Goal: Information Seeking & Learning: Learn about a topic

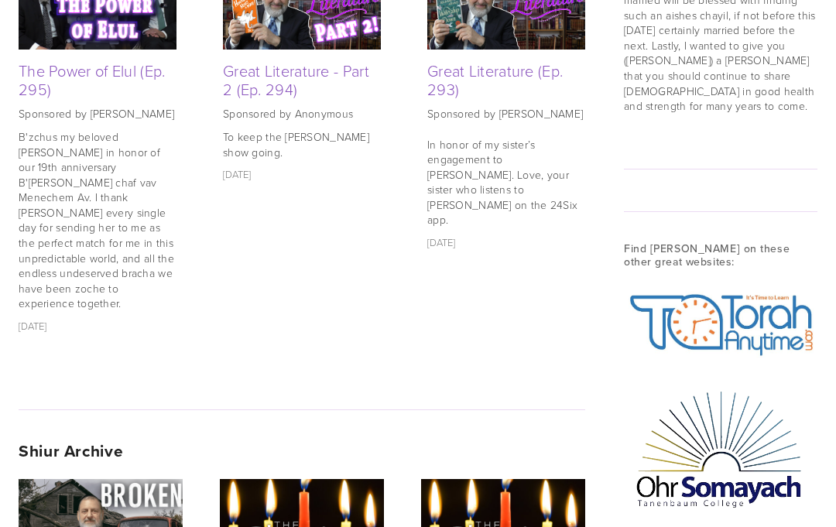
scroll to position [1862, 0]
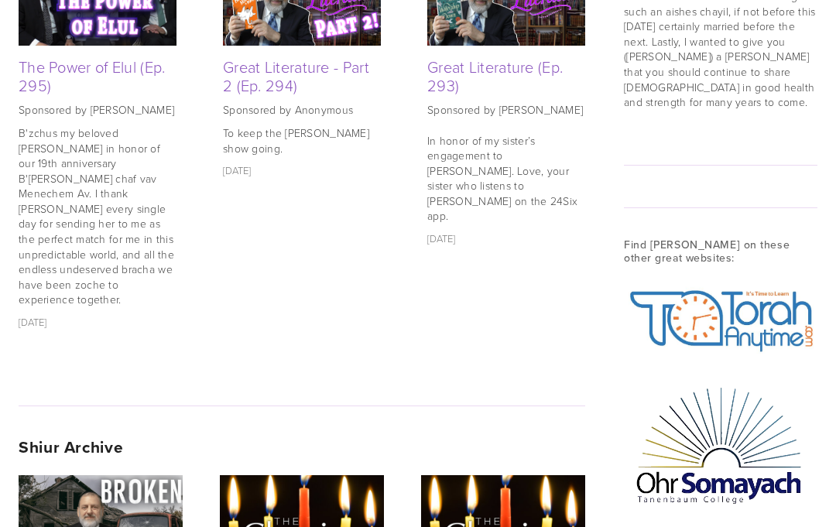
click at [91, 435] on strong "Shiur Archive" at bounding box center [71, 447] width 104 height 24
click at [55, 435] on strong "Shiur Archive" at bounding box center [71, 447] width 104 height 24
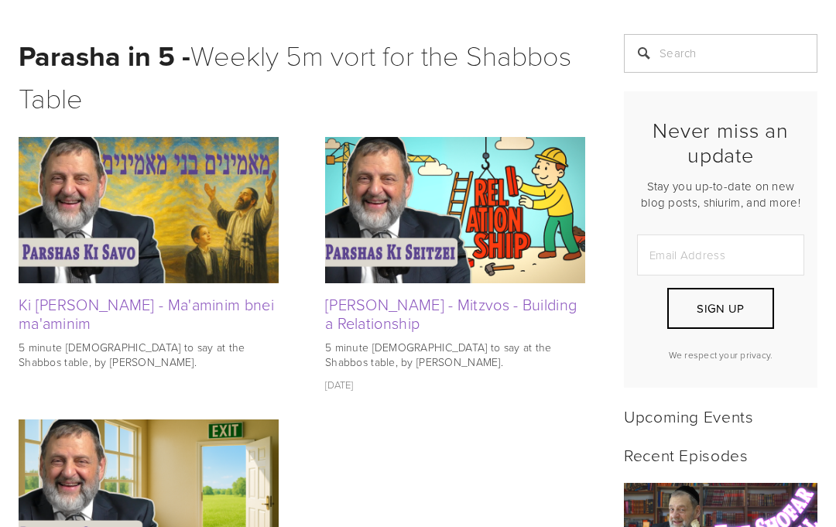
scroll to position [337, 0]
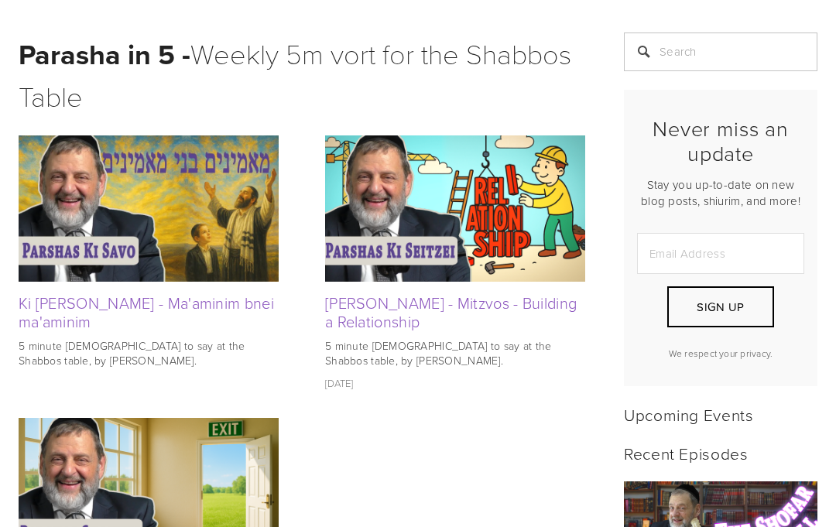
click at [738, 450] on h2 "Recent Episodes" at bounding box center [720, 452] width 193 height 19
click at [708, 451] on h2 "Recent Episodes" at bounding box center [720, 452] width 193 height 19
click at [714, 447] on h2 "Recent Episodes" at bounding box center [720, 452] width 193 height 19
click at [686, 449] on h2 "Recent Episodes" at bounding box center [720, 453] width 193 height 19
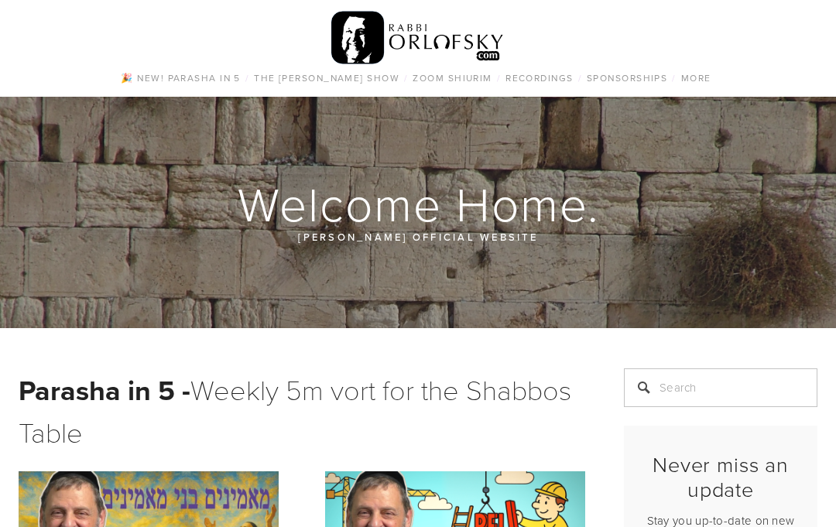
scroll to position [0, 0]
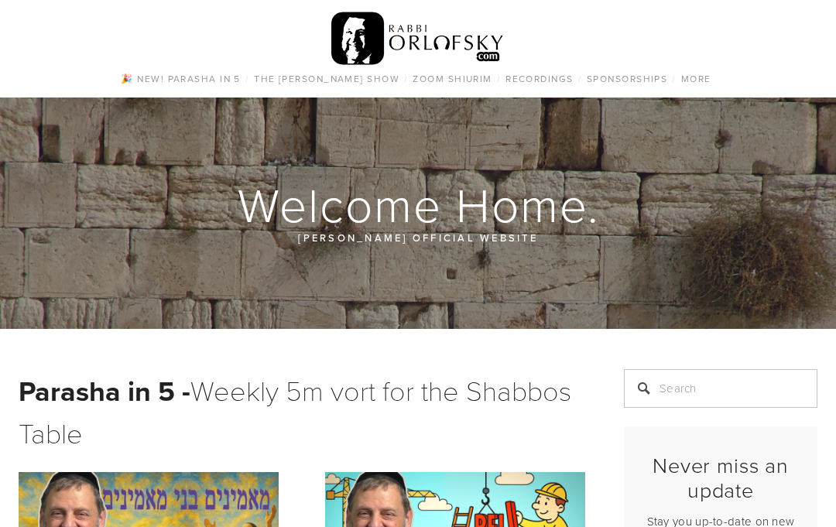
click at [0, 0] on link "All Episodes" at bounding box center [0, 0] width 0 height 0
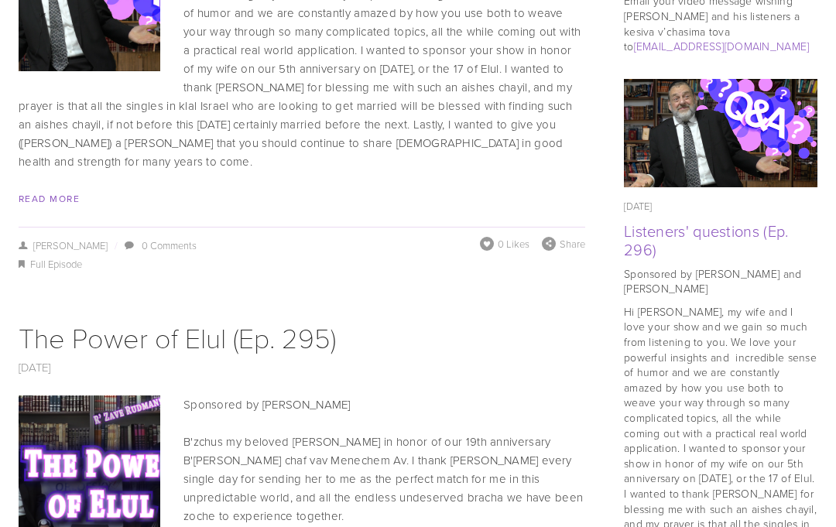
scroll to position [1320, 0]
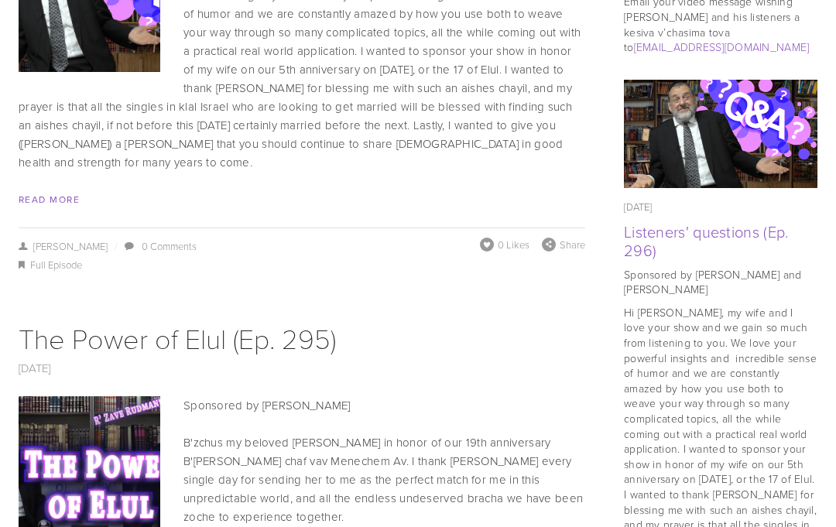
click at [103, 442] on img at bounding box center [90, 467] width 252 height 142
